Goal: Information Seeking & Learning: Learn about a topic

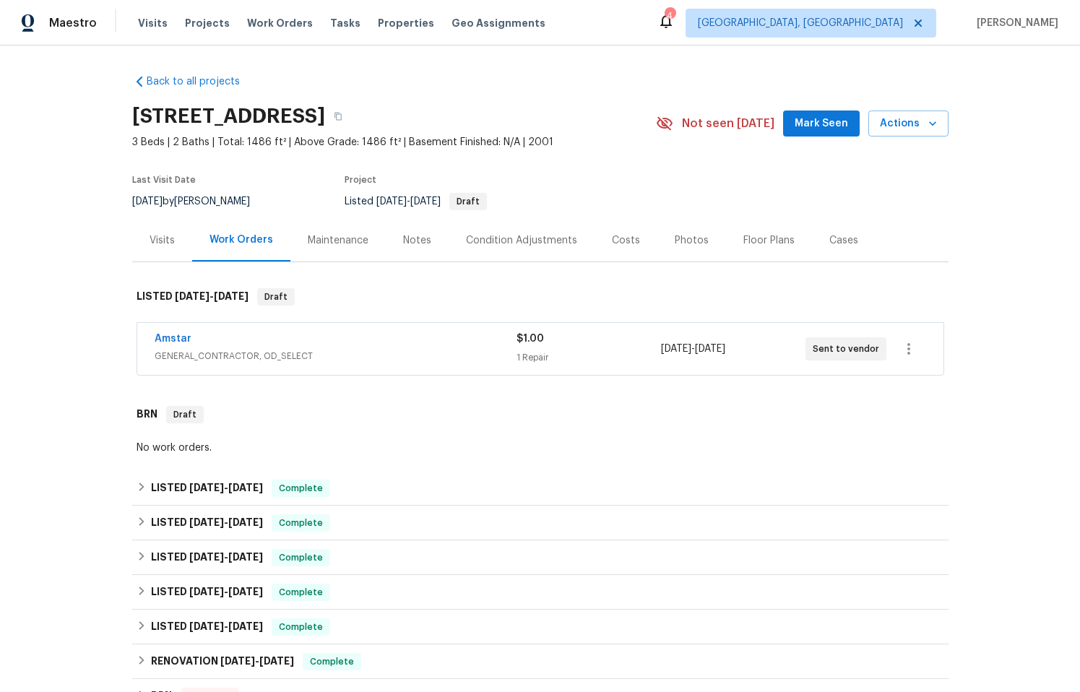
click at [445, 351] on span "GENERAL_CONTRACTOR, OD_SELECT" at bounding box center [336, 356] width 362 height 14
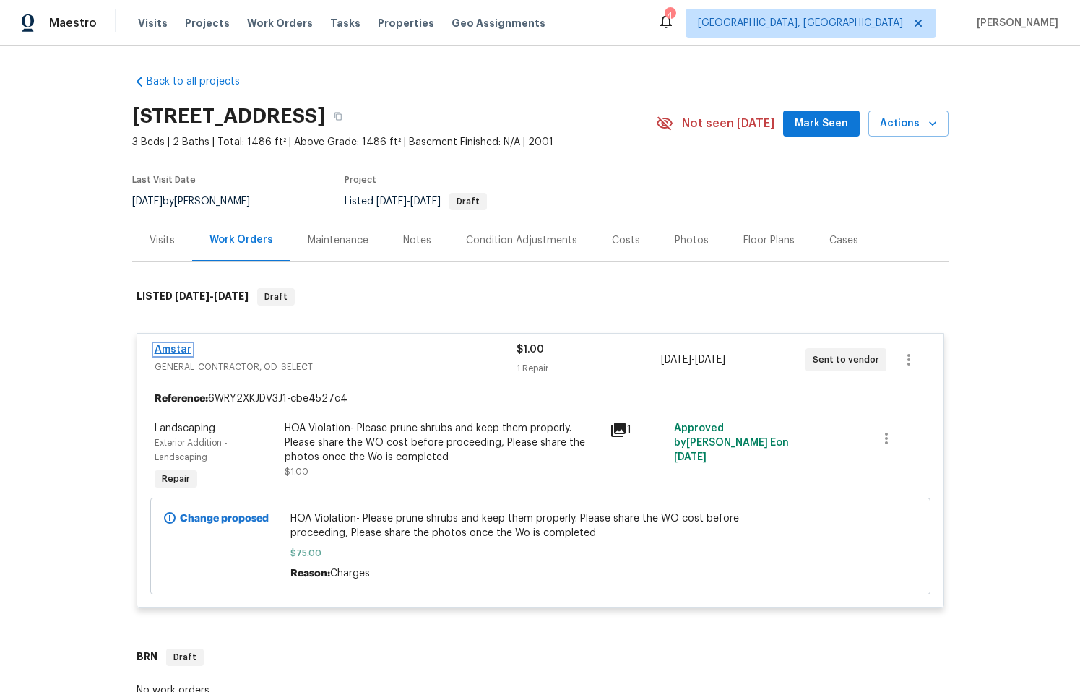
click at [174, 351] on link "Amstar" at bounding box center [173, 349] width 37 height 10
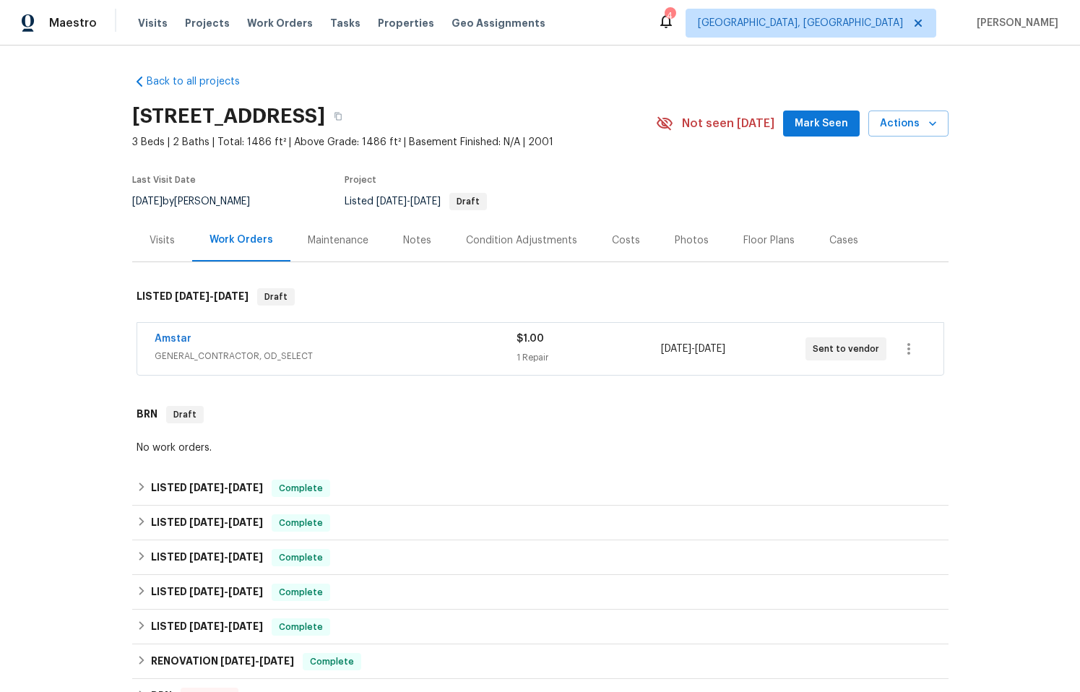
click at [365, 359] on span "GENERAL_CONTRACTOR, OD_SELECT" at bounding box center [336, 356] width 362 height 14
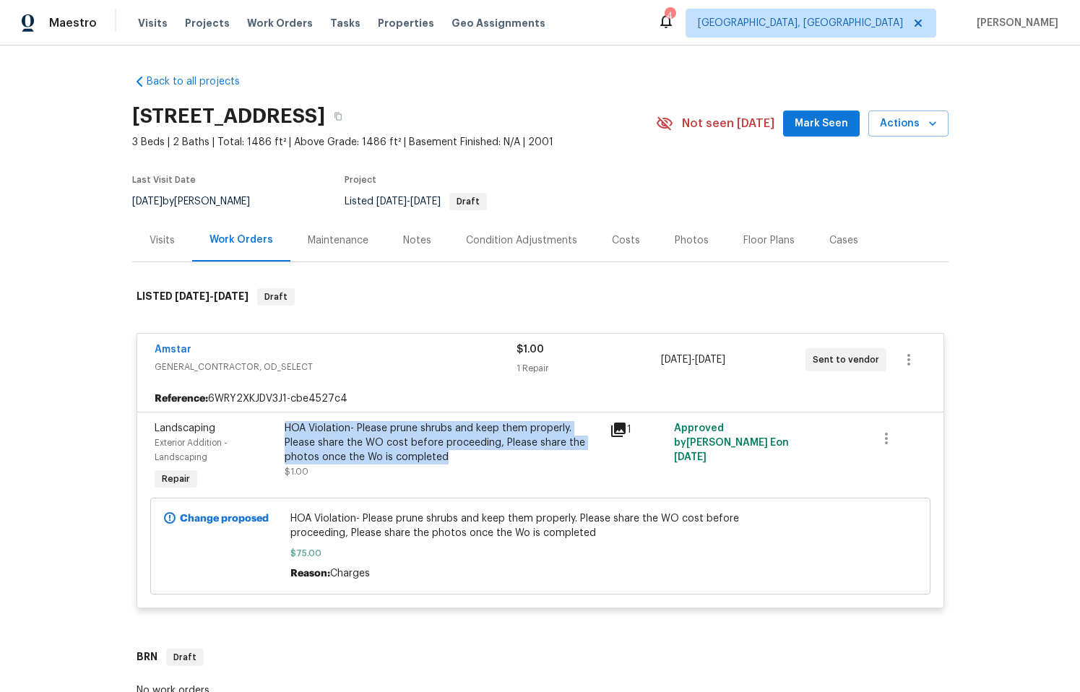
drag, startPoint x: 280, startPoint y: 425, endPoint x: 443, endPoint y: 455, distance: 165.3
click at [443, 455] on div "HOA Violation- Please prune shrubs and keep them properly. Please share the WO …" at bounding box center [443, 442] width 316 height 43
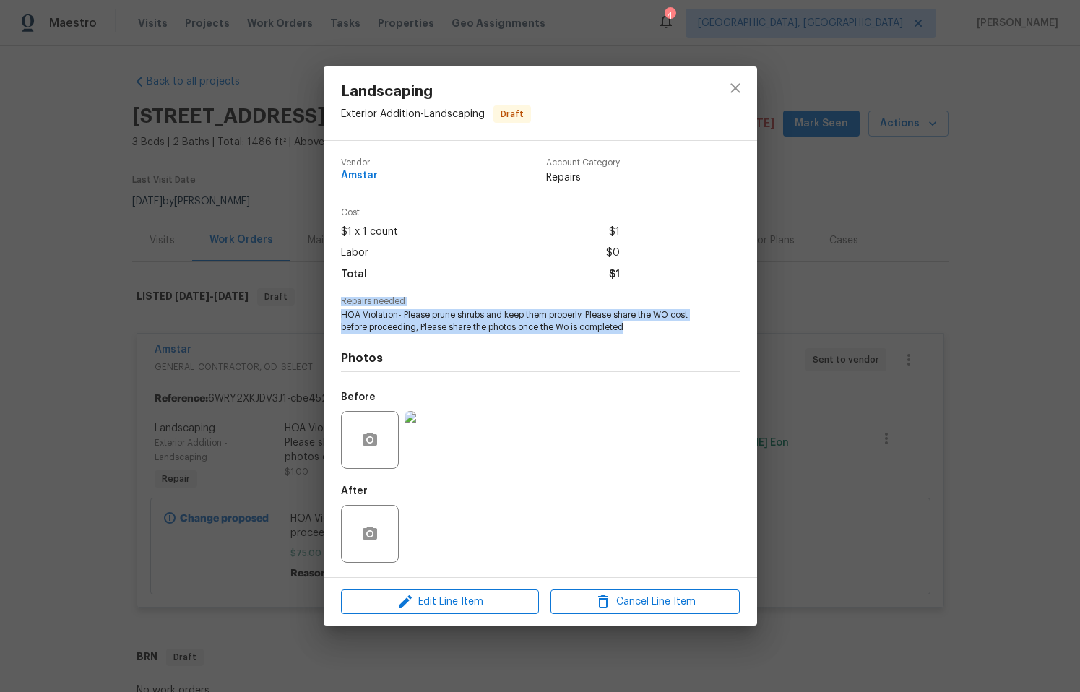
drag, startPoint x: 339, startPoint y: 303, endPoint x: 642, endPoint y: 329, distance: 303.7
click at [642, 329] on div "Repairs needed HOA Violation- Please prune shrubs and keep them properly. Pleas…" at bounding box center [540, 315] width 399 height 37
drag, startPoint x: 435, startPoint y: 308, endPoint x: 382, endPoint y: 337, distance: 61.1
click at [435, 308] on div "Repairs needed HOA Violation- Please prune shrubs and keep them properly. Pleas…" at bounding box center [540, 315] width 399 height 37
drag, startPoint x: 341, startPoint y: 303, endPoint x: 651, endPoint y: 329, distance: 310.8
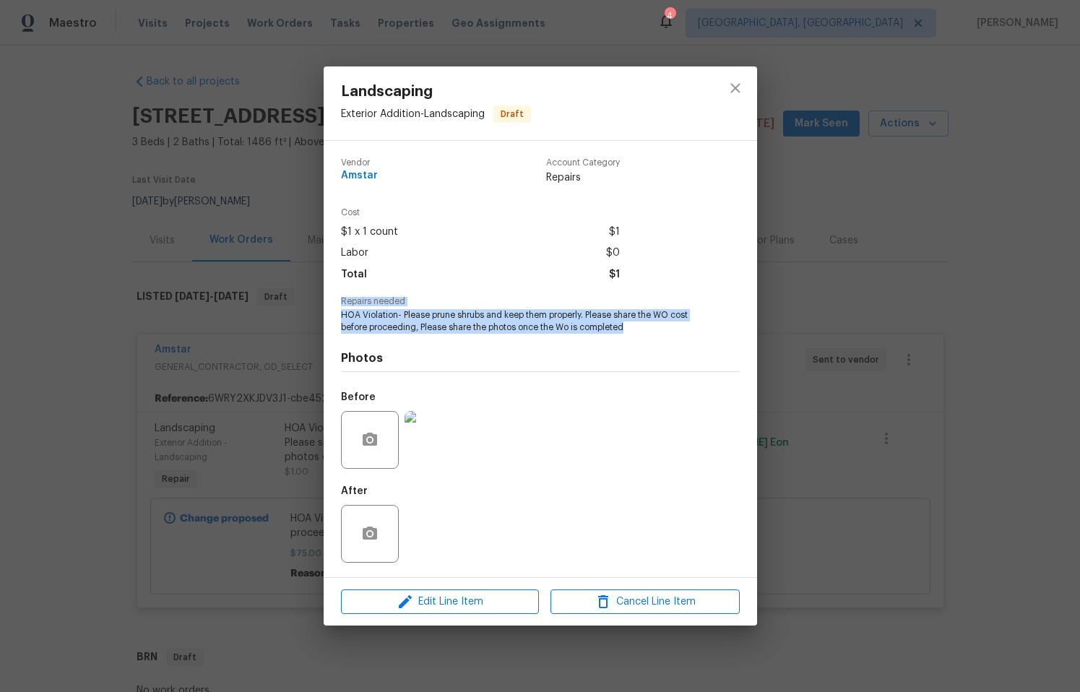
click at [651, 329] on div "Repairs needed HOA Violation- Please prune shrubs and keep them properly. Pleas…" at bounding box center [540, 315] width 399 height 37
copy div "Repairs needed HOA Violation- Please prune shrubs and keep them properly. Pleas…"
click at [444, 449] on img at bounding box center [433, 440] width 58 height 58
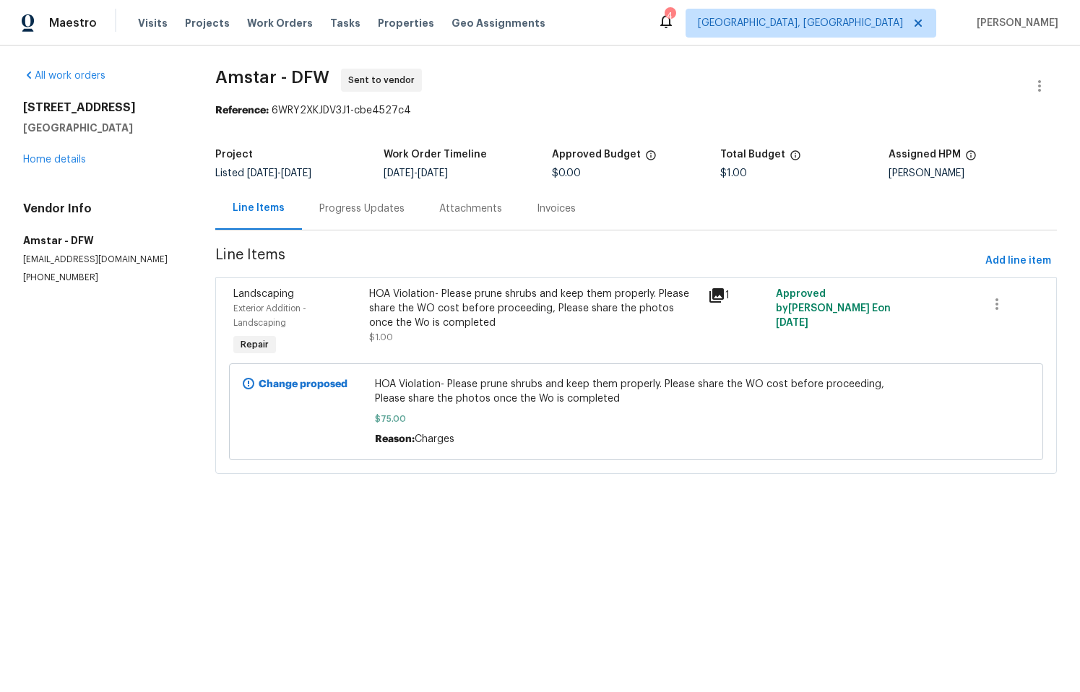
click at [370, 201] on div "Progress Updates" at bounding box center [361, 208] width 85 height 14
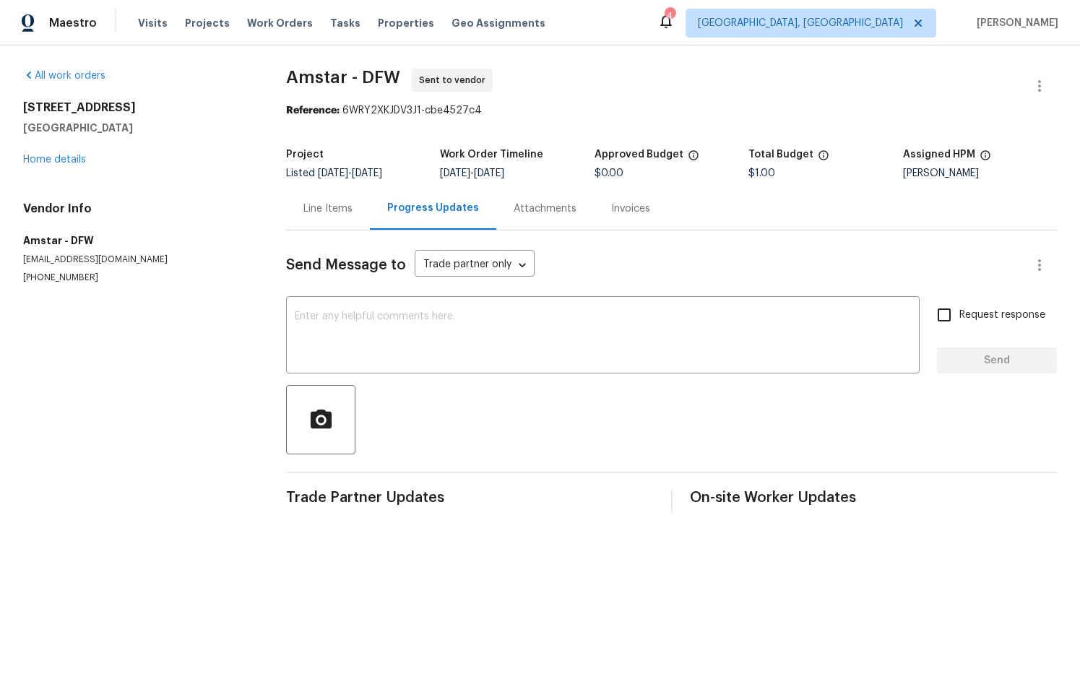
drag, startPoint x: 331, startPoint y: 209, endPoint x: 321, endPoint y: 213, distance: 11.0
click at [331, 209] on div "Line Items" at bounding box center [327, 208] width 49 height 14
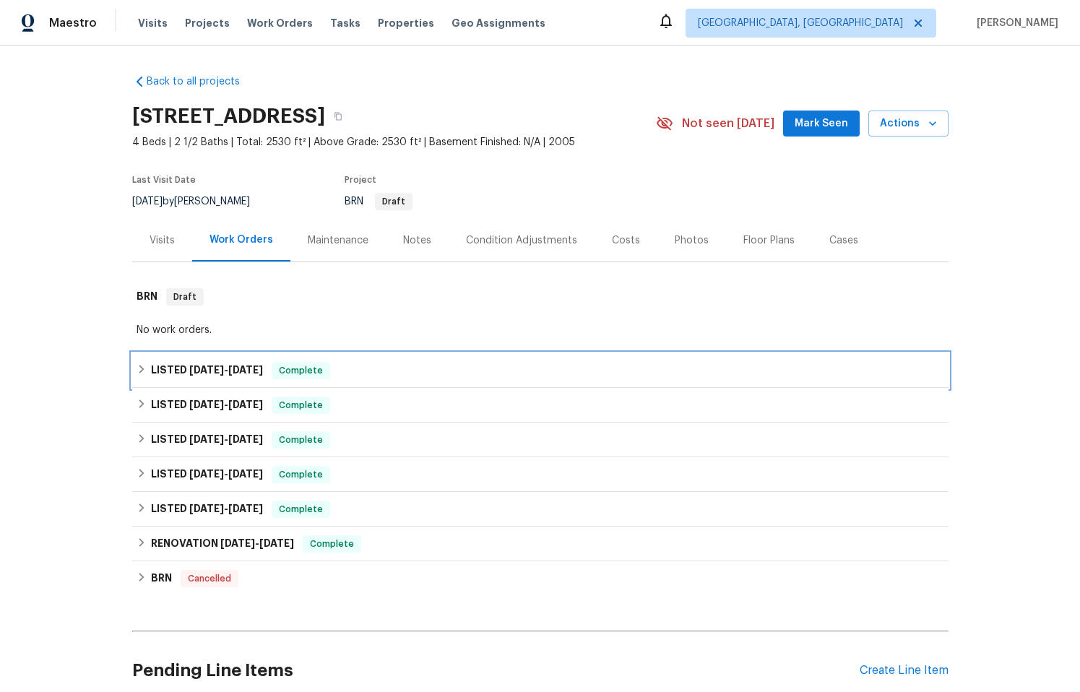
click at [438, 375] on div "LISTED 8/20/25 - 8/25/25 Complete" at bounding box center [539, 370] width 807 height 17
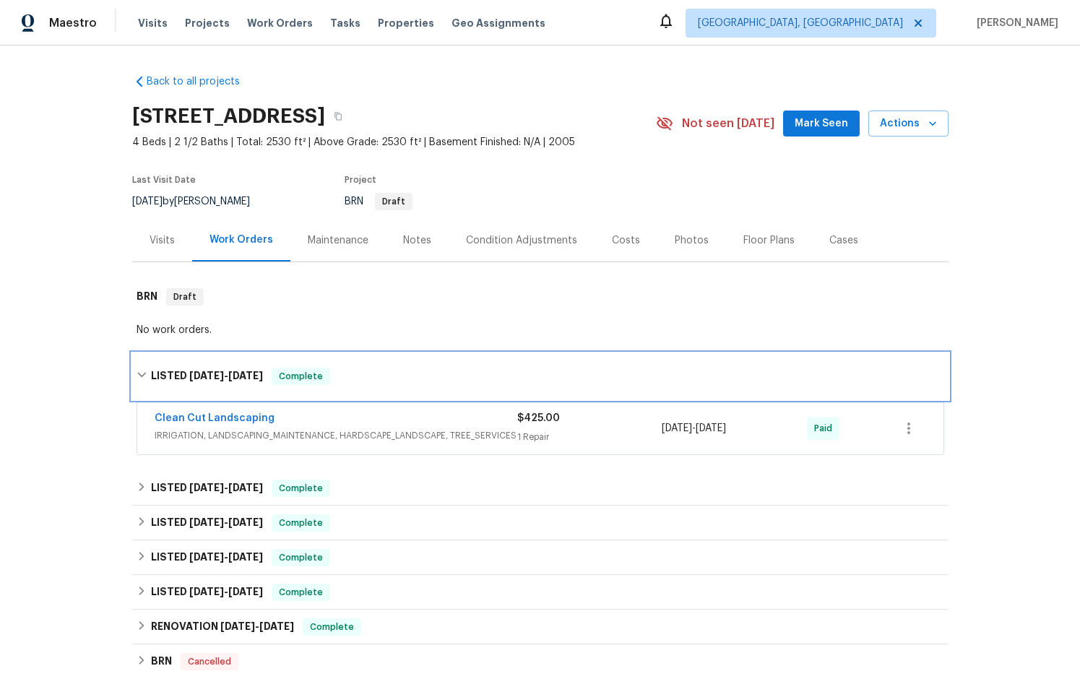
drag, startPoint x: 430, startPoint y: 377, endPoint x: 436, endPoint y: 405, distance: 28.7
click at [431, 377] on div "LISTED 8/20/25 - 8/25/25 Complete" at bounding box center [539, 376] width 807 height 17
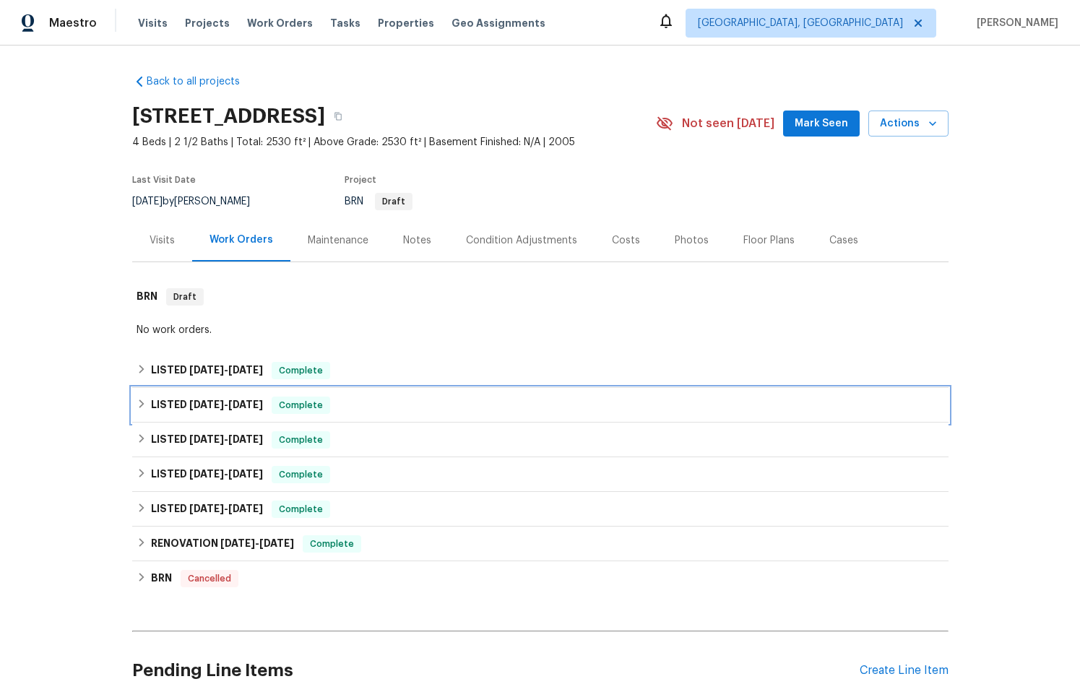
click at [448, 416] on div "LISTED 6/18/25 - 6/28/25 Complete" at bounding box center [540, 405] width 816 height 35
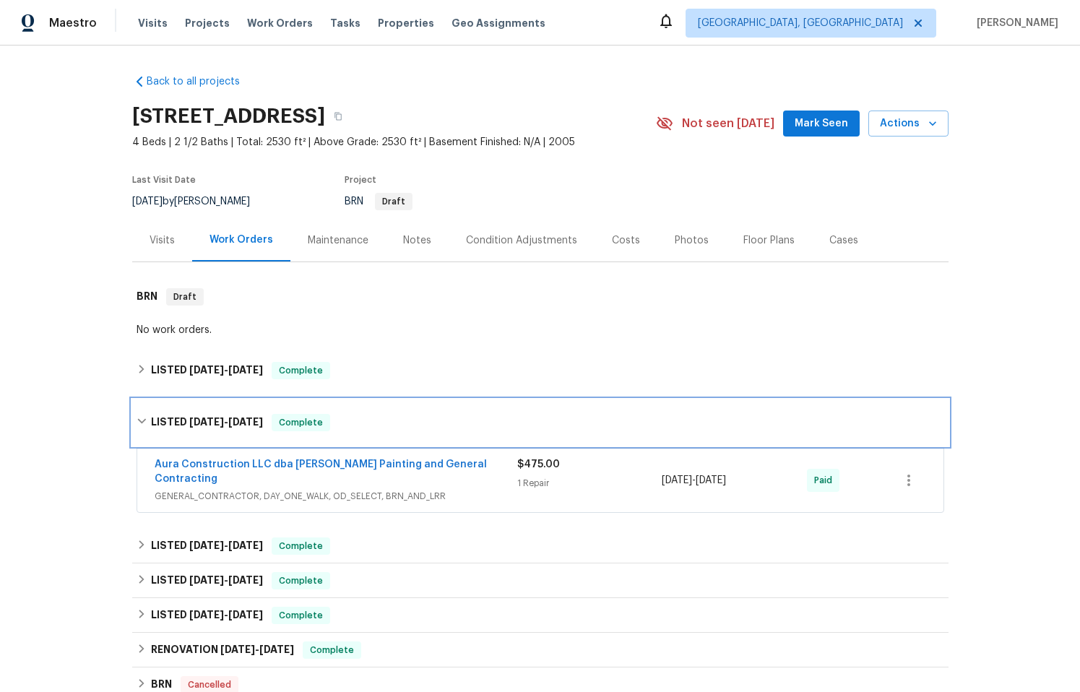
click at [459, 425] on div "LISTED 6/18/25 - 6/28/25 Complete" at bounding box center [539, 422] width 807 height 17
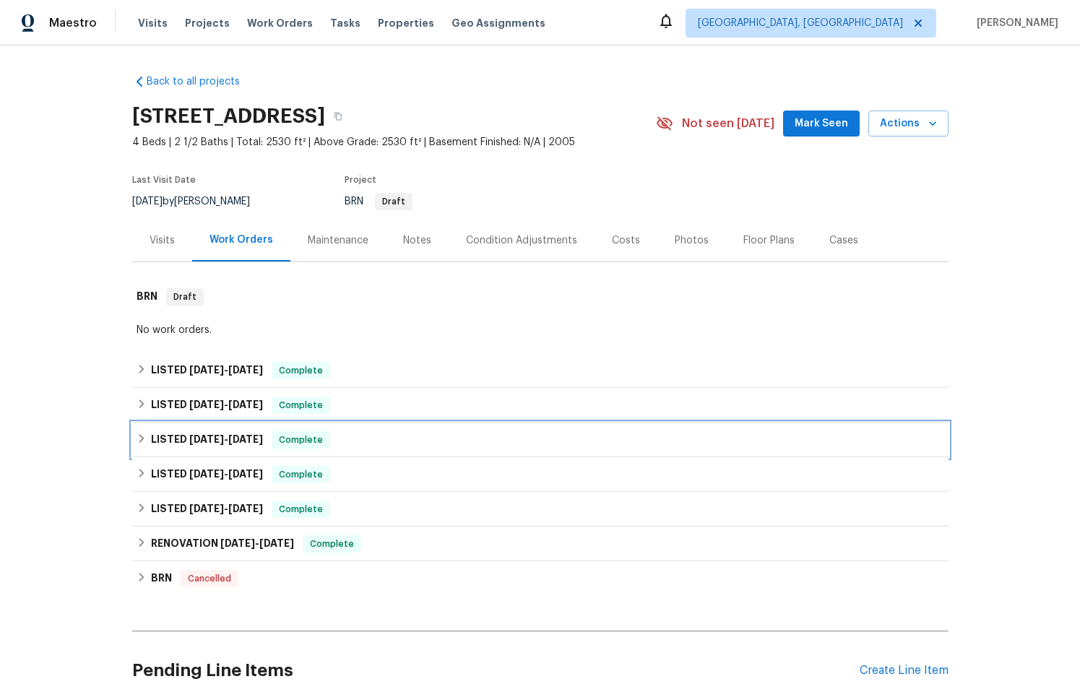
click at [441, 440] on div "LISTED 5/22/25 - 6/4/25 Complete" at bounding box center [539, 439] width 807 height 17
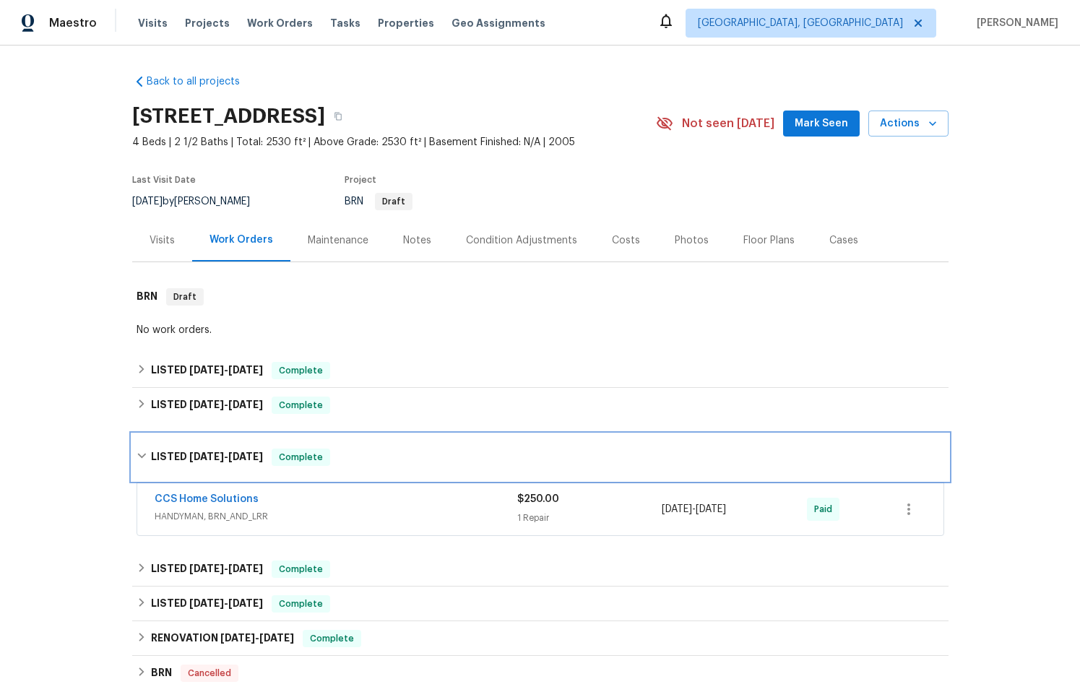
click at [443, 450] on div "LISTED 5/22/25 - 6/4/25 Complete" at bounding box center [539, 456] width 807 height 17
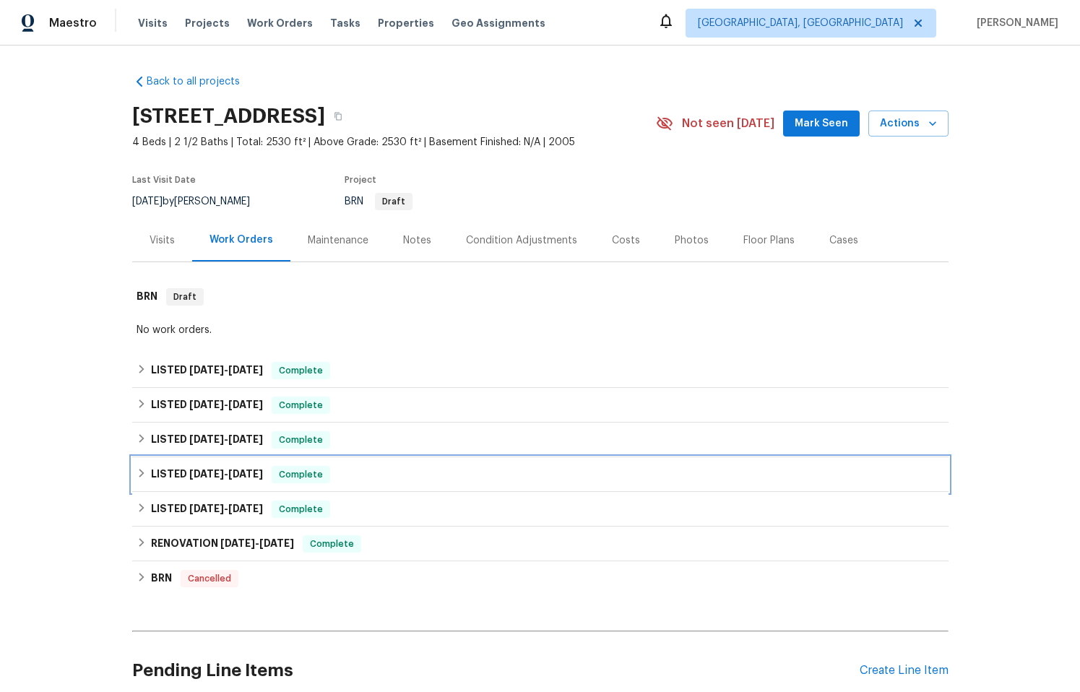
click at [440, 471] on div "LISTED 3/24/25 - 3/31/25 Complete" at bounding box center [539, 474] width 807 height 17
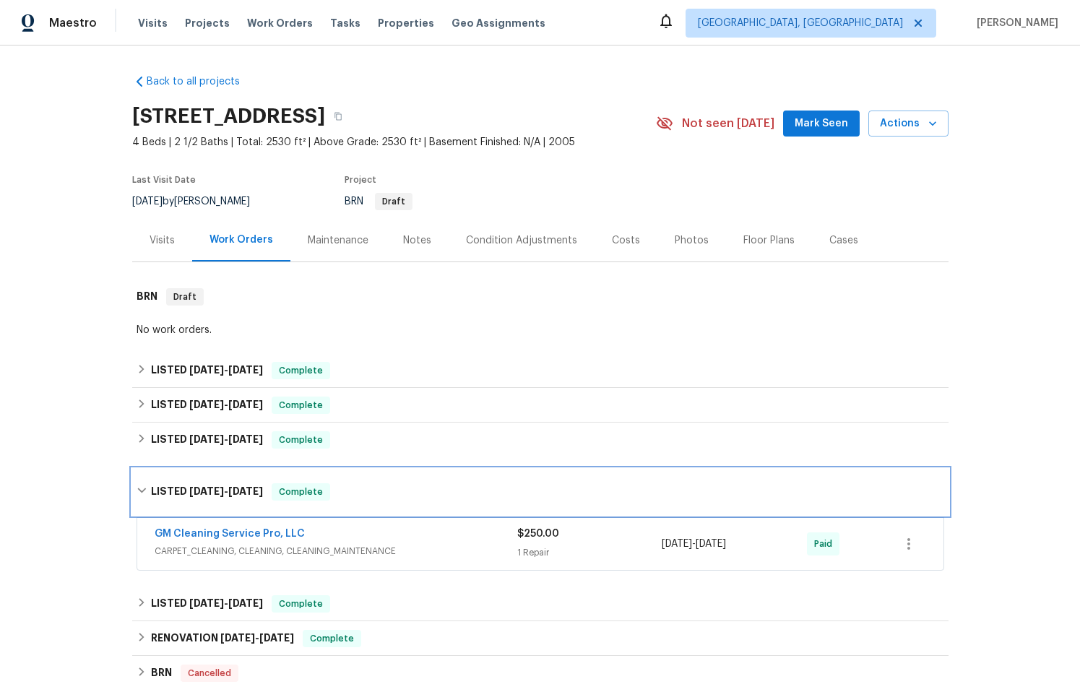
click at [440, 481] on div "LISTED 3/24/25 - 3/31/25 Complete" at bounding box center [540, 492] width 816 height 46
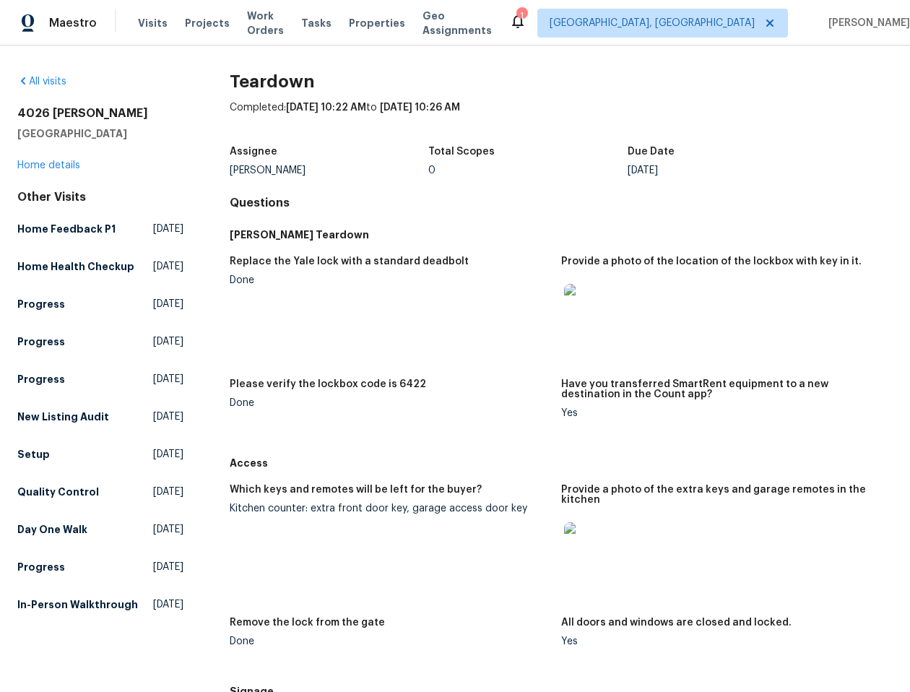
click at [580, 313] on img at bounding box center [587, 307] width 46 height 46
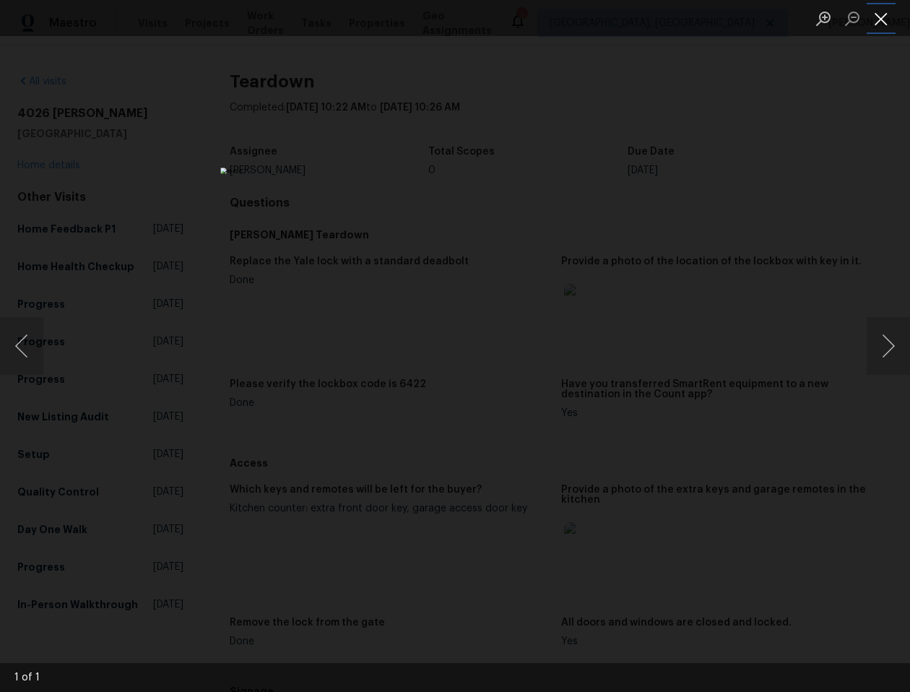
click at [886, 9] on button "Close lightbox" at bounding box center [881, 18] width 29 height 25
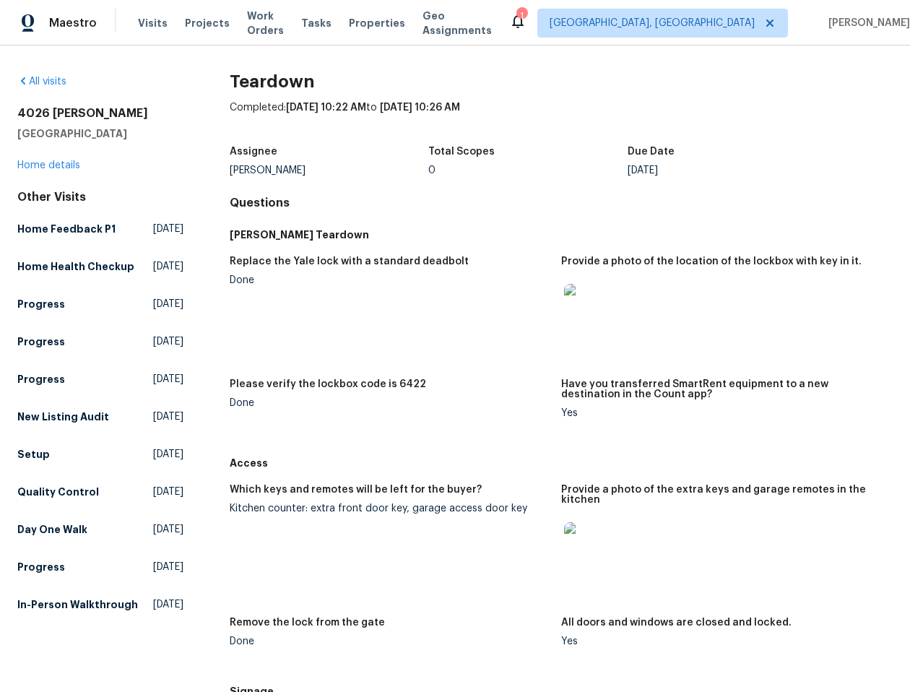
click at [578, 540] on img at bounding box center [587, 545] width 46 height 46
